Goal: Task Accomplishment & Management: Complete application form

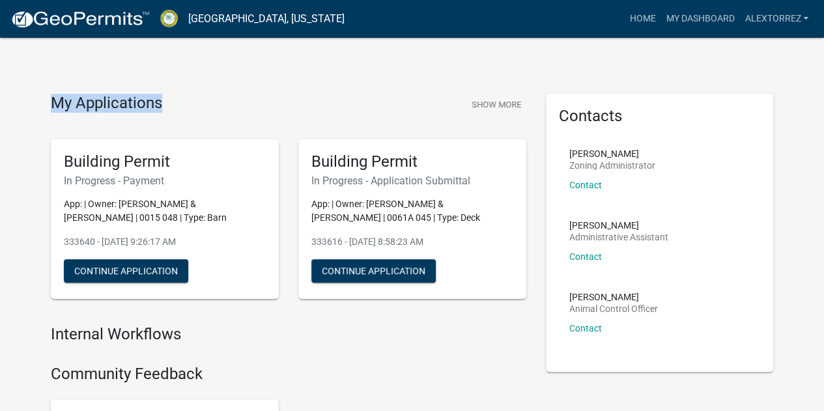
drag, startPoint x: 165, startPoint y: 107, endPoint x: 455, endPoint y: 45, distance: 295.9
click at [55, 111] on div "My Applications Show More" at bounding box center [288, 106] width 475 height 25
click at [205, 101] on div "My Applications Show More" at bounding box center [288, 106] width 475 height 25
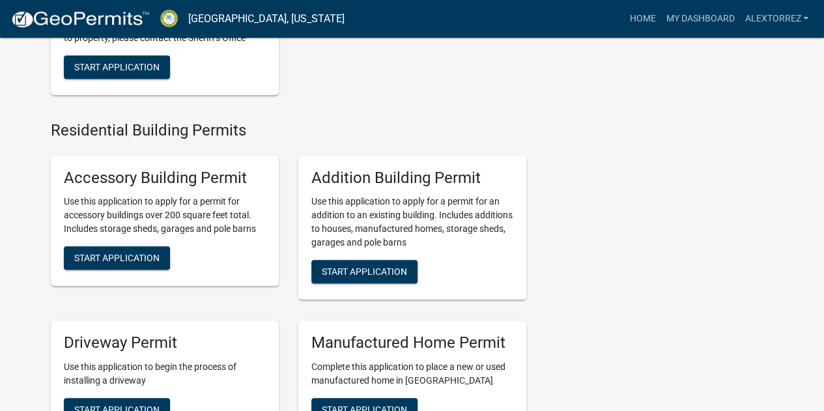
scroll to position [456, 0]
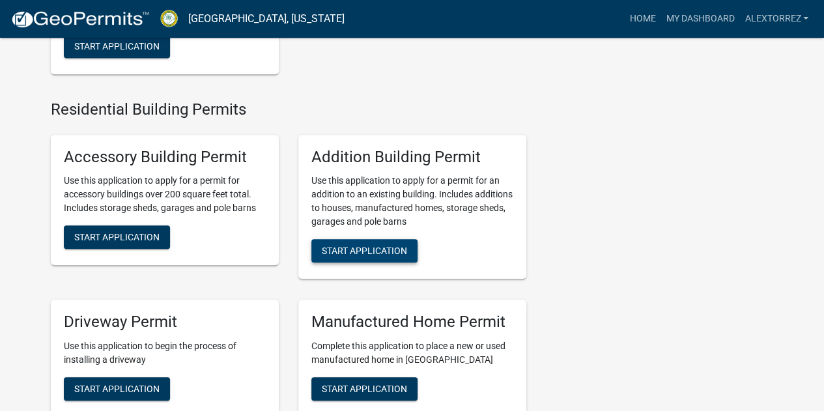
click at [365, 262] on button "Start Application" at bounding box center [364, 250] width 106 height 23
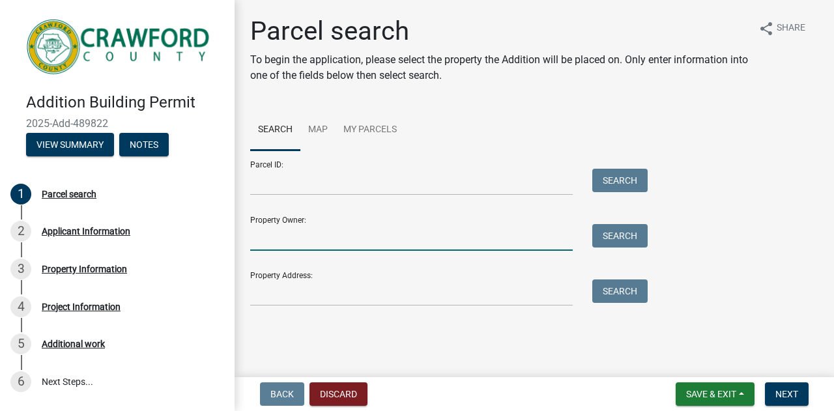
click at [350, 238] on input "Property Owner:" at bounding box center [411, 237] width 322 height 27
type input "[PERSON_NAME]"
click at [628, 242] on button "Search" at bounding box center [619, 235] width 55 height 23
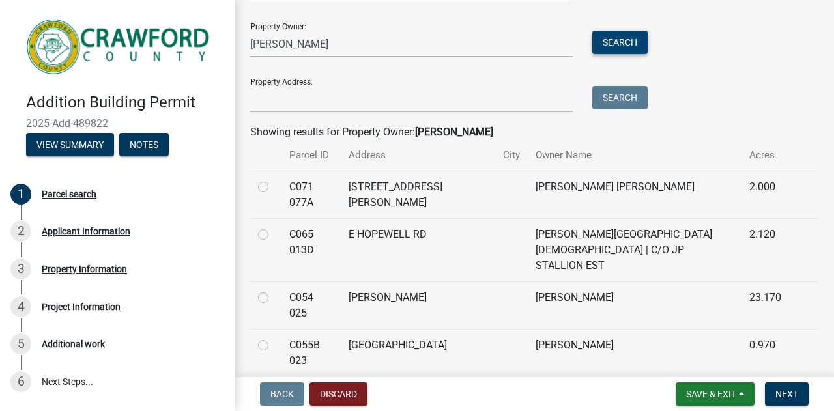
scroll to position [65, 0]
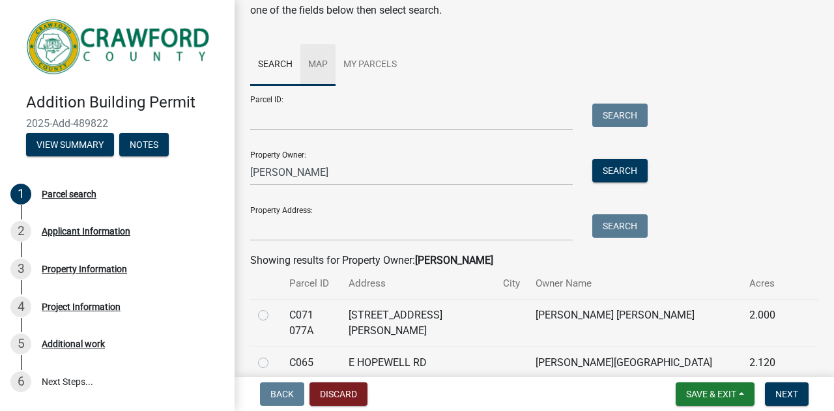
click at [320, 59] on link "Map" at bounding box center [317, 65] width 35 height 42
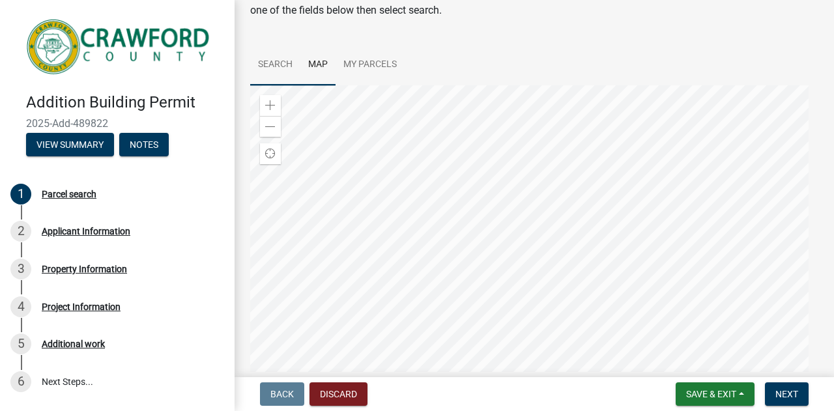
click at [274, 66] on link "Search" at bounding box center [275, 65] width 50 height 42
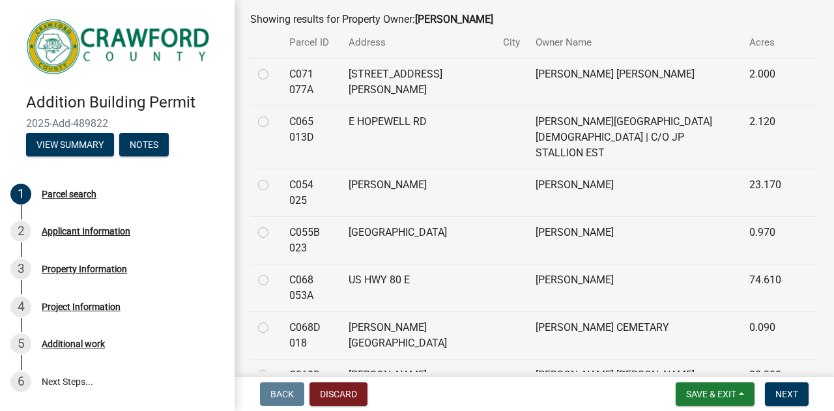
scroll to position [326, 0]
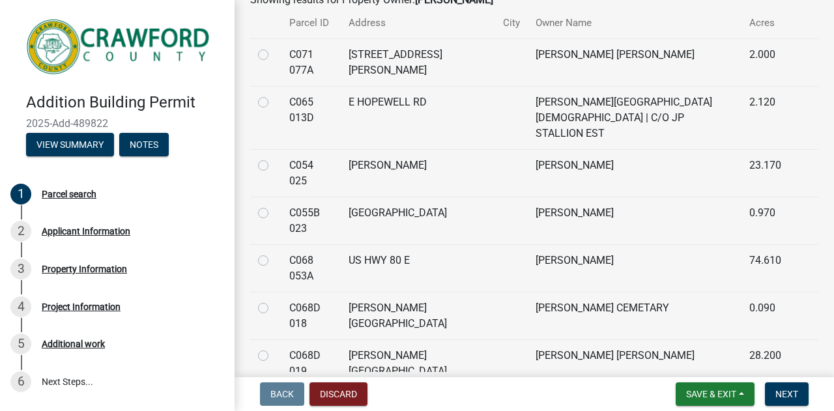
click at [274, 205] on label at bounding box center [274, 205] width 0 height 0
click at [274, 205] on 023 "radio" at bounding box center [278, 209] width 8 height 8
radio 023 "true"
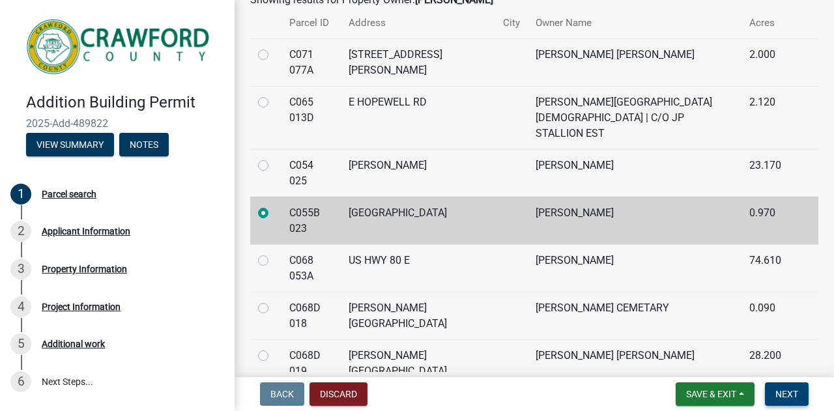
click at [780, 389] on span "Next" at bounding box center [786, 394] width 23 height 10
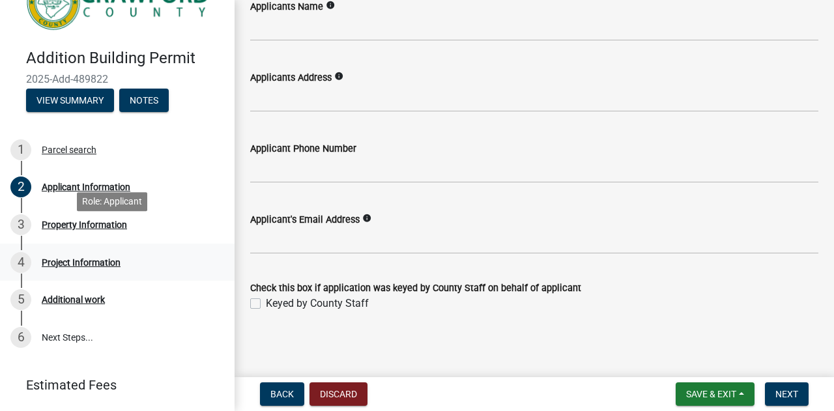
scroll to position [65, 0]
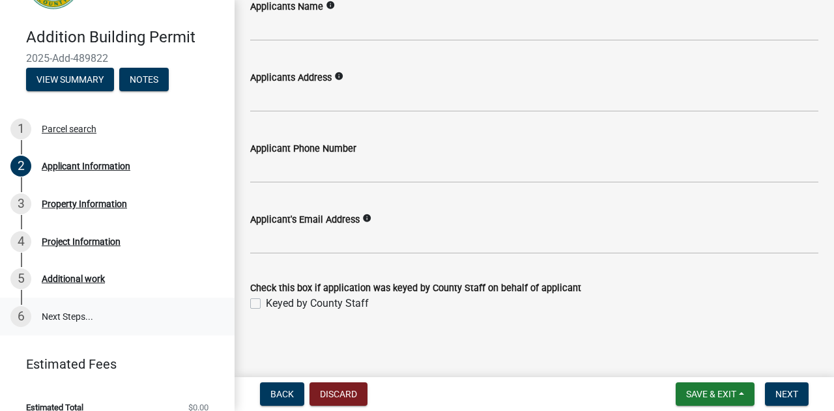
click at [51, 316] on link "6 Next Steps..." at bounding box center [117, 317] width 234 height 38
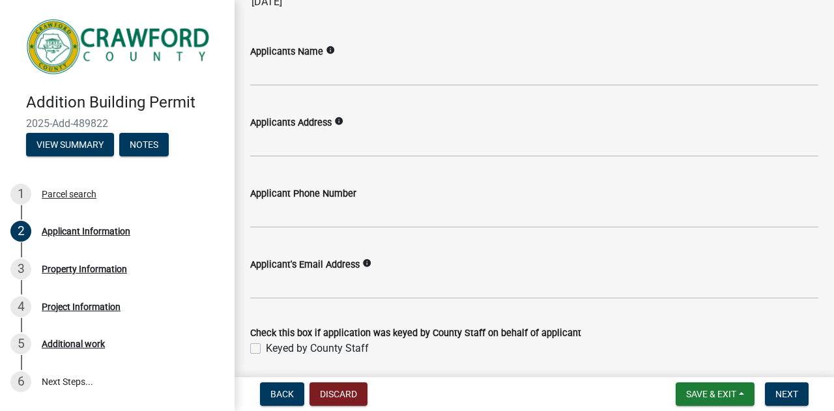
scroll to position [130, 0]
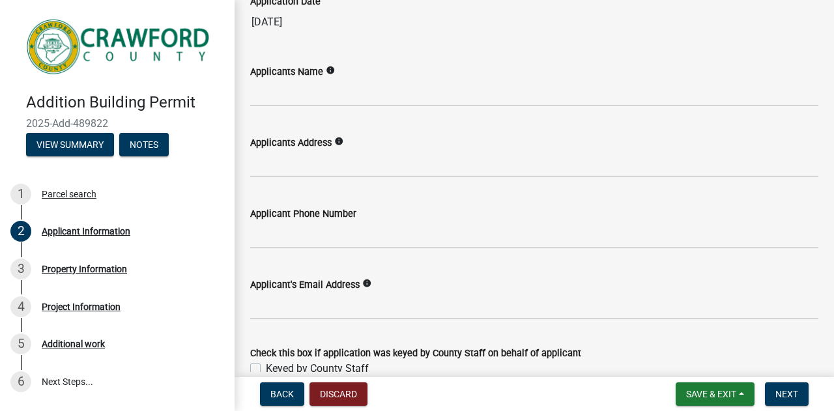
drag, startPoint x: 336, startPoint y: 71, endPoint x: 315, endPoint y: 71, distance: 20.8
click at [315, 71] on div "Applicants Name info" at bounding box center [534, 72] width 568 height 16
drag, startPoint x: 351, startPoint y: 145, endPoint x: 324, endPoint y: 143, distance: 26.8
click at [324, 143] on div "Applicants Address info" at bounding box center [534, 143] width 568 height 16
drag, startPoint x: 342, startPoint y: 214, endPoint x: 314, endPoint y: 214, distance: 28.0
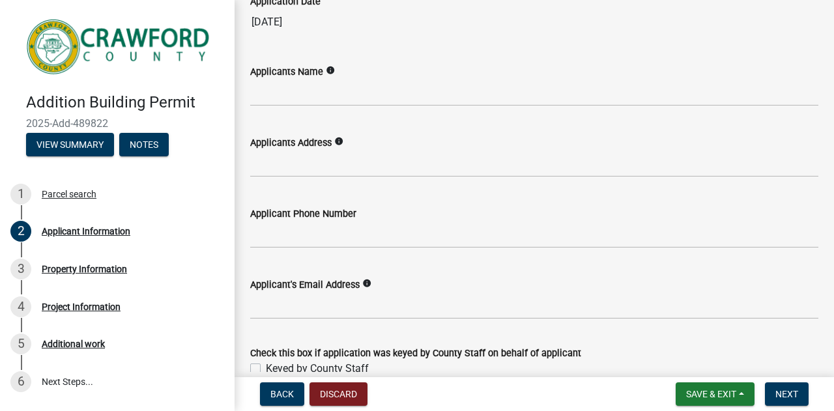
click at [314, 214] on div "Applicant Phone Number" at bounding box center [534, 214] width 568 height 16
click at [365, 279] on icon "info" at bounding box center [366, 283] width 9 height 9
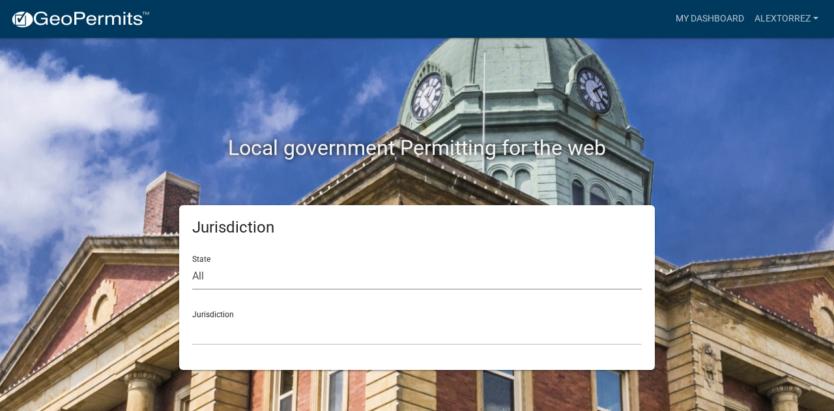
click at [249, 279] on select "All [US_STATE] [US_STATE] [US_STATE] [US_STATE] [US_STATE] [US_STATE] [US_STATE…" at bounding box center [416, 276] width 449 height 27
select select "[US_STATE]"
click at [192, 263] on select "All [US_STATE] [US_STATE] [US_STATE] [US_STATE] [US_STATE] [US_STATE] [US_STATE…" at bounding box center [416, 276] width 449 height 27
drag, startPoint x: 258, startPoint y: 326, endPoint x: 255, endPoint y: 320, distance: 7.0
click at [258, 326] on select "[GEOGRAPHIC_DATA], [US_STATE]" at bounding box center [416, 332] width 449 height 27
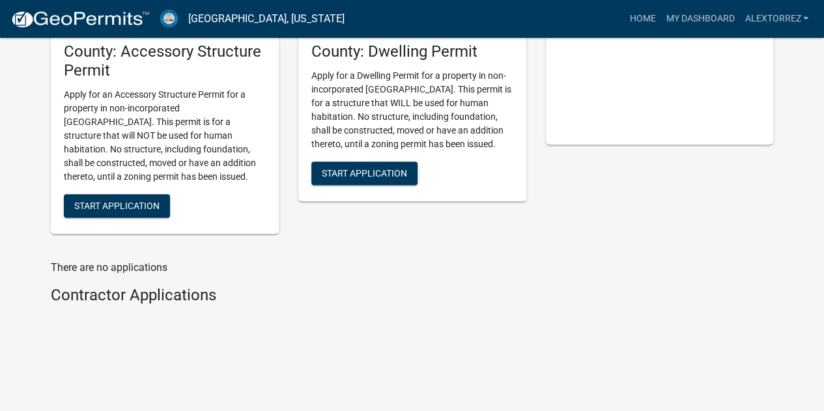
scroll to position [45, 0]
